Goal: Check status: Check status

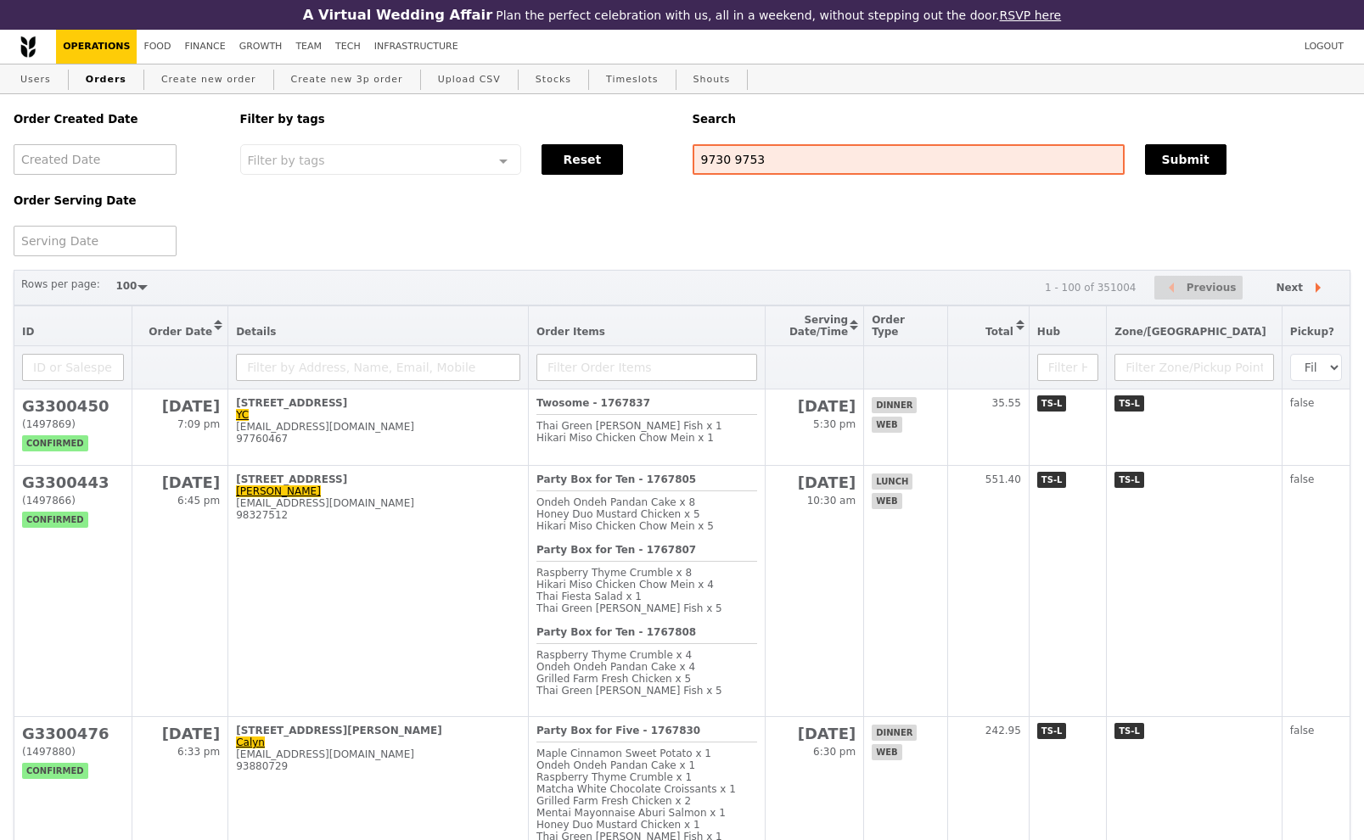
select select "100"
click at [731, 165] on input "9730 9753" at bounding box center [906, 159] width 431 height 31
type input "97309753"
click at [1168, 156] on button "Submit" at bounding box center [1181, 159] width 81 height 31
